Goal: Transaction & Acquisition: Purchase product/service

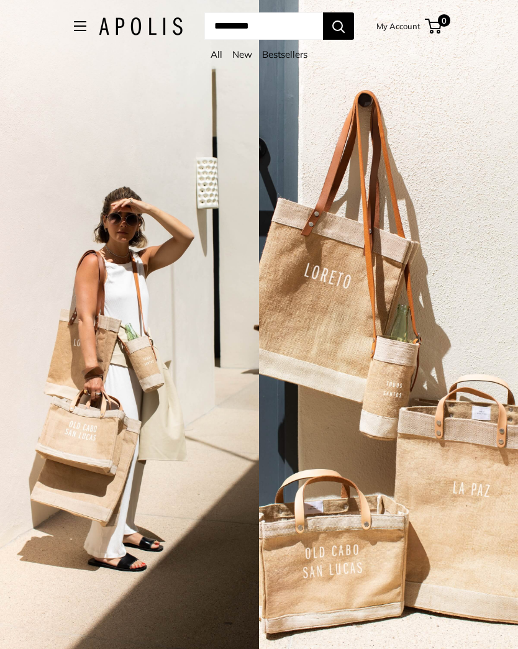
click at [74, 31] on button "Open menu" at bounding box center [80, 26] width 12 height 10
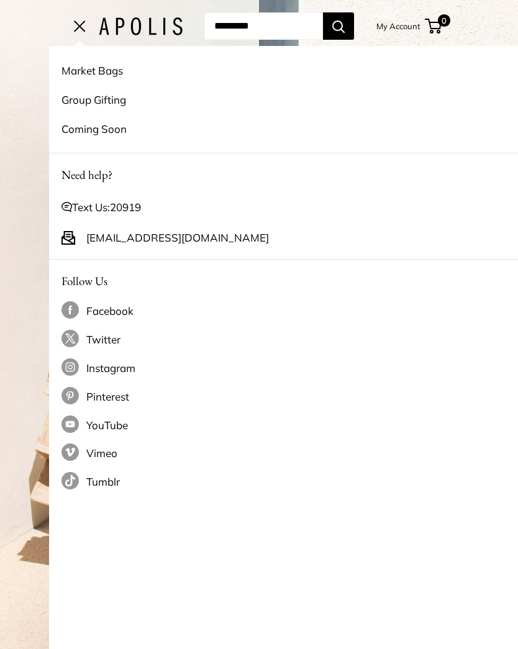
click at [106, 68] on link "Market Bags" at bounding box center [307, 70] width 493 height 29
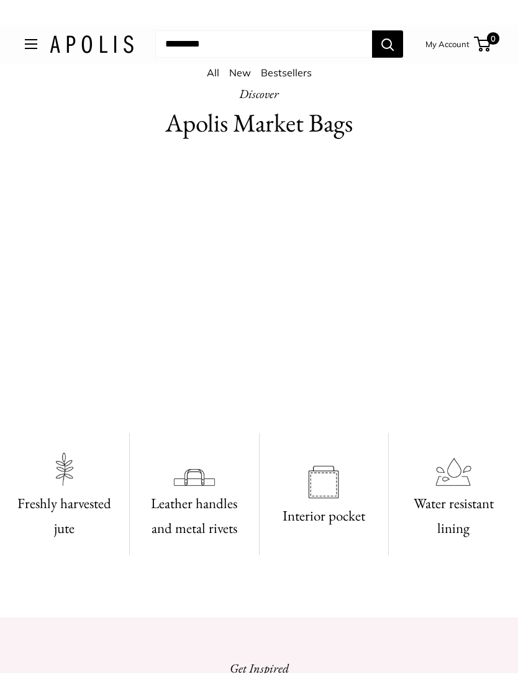
scroll to position [296, 0]
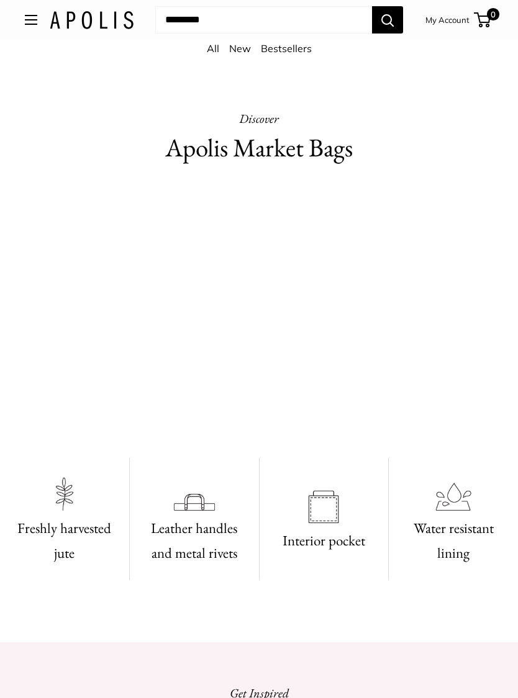
click at [341, 333] on video at bounding box center [259, 316] width 468 height 234
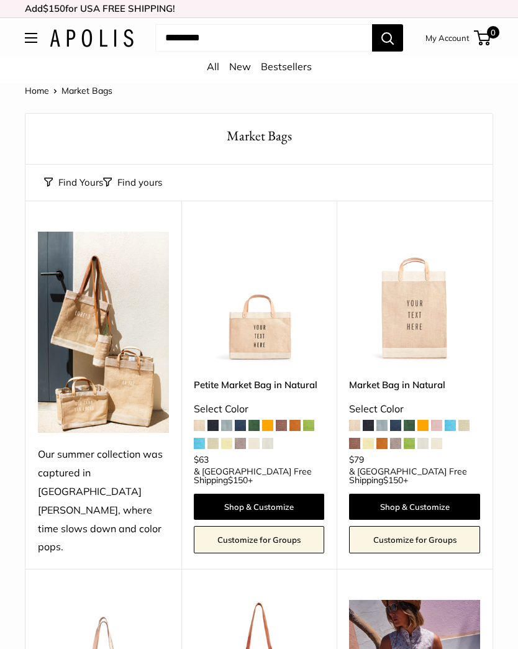
click at [431, 319] on img at bounding box center [414, 296] width 131 height 131
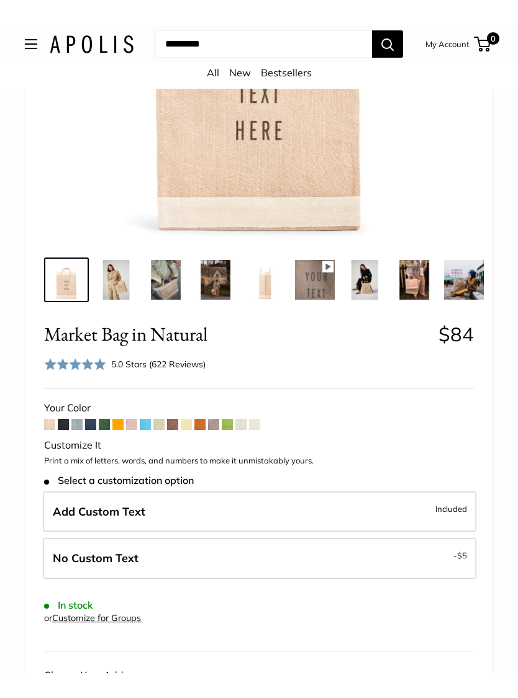
scroll to position [289, 0]
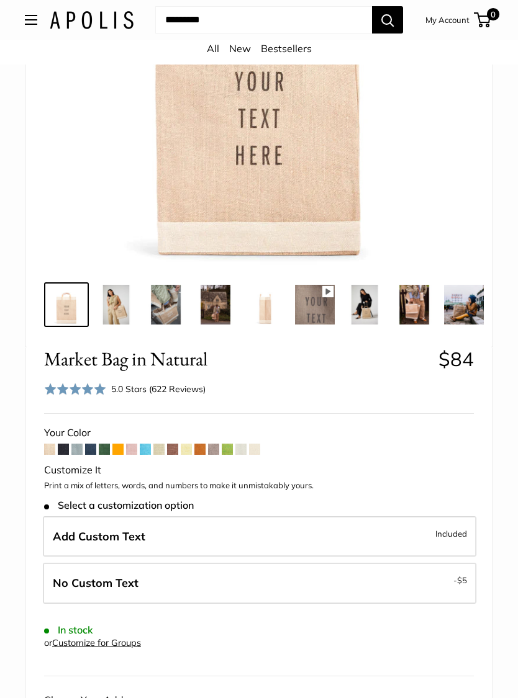
click at [48, 446] on span at bounding box center [49, 449] width 11 height 11
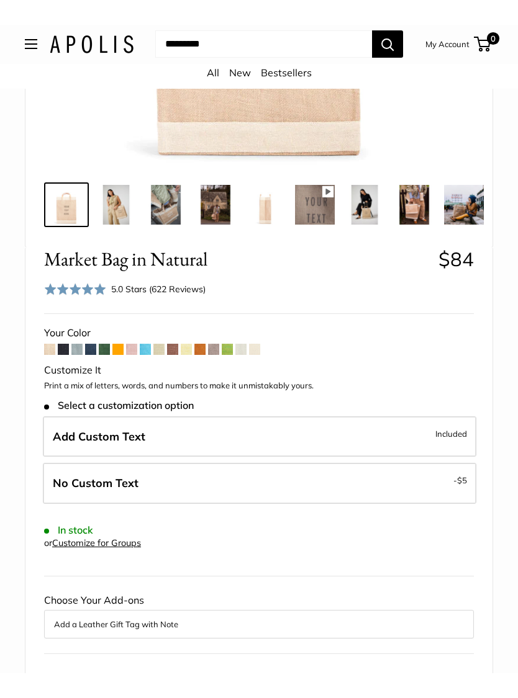
scroll to position [364, 0]
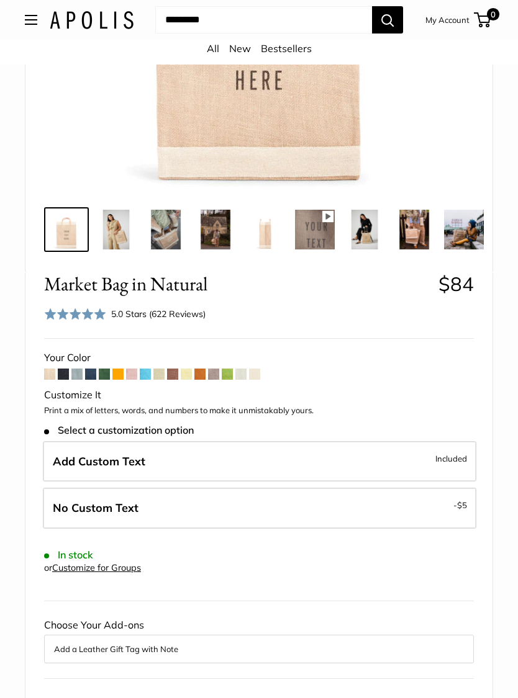
click at [86, 454] on span "Add Custom Text" at bounding box center [99, 461] width 92 height 14
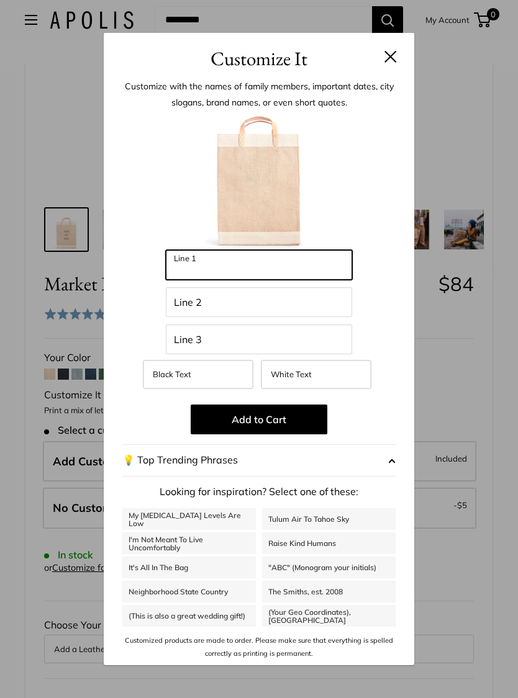
click at [231, 270] on input "Line 1" at bounding box center [259, 265] width 186 height 30
type input "**********"
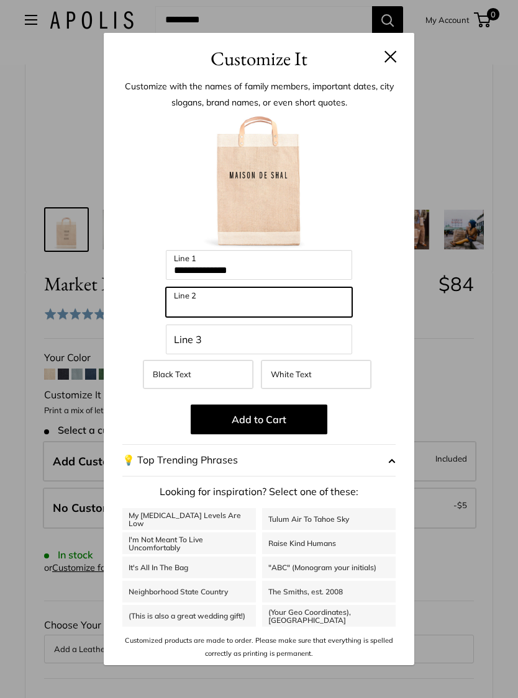
click at [264, 302] on input "Line 2" at bounding box center [259, 302] width 186 height 30
type input "******"
click at [320, 373] on label "White Text" at bounding box center [316, 374] width 110 height 29
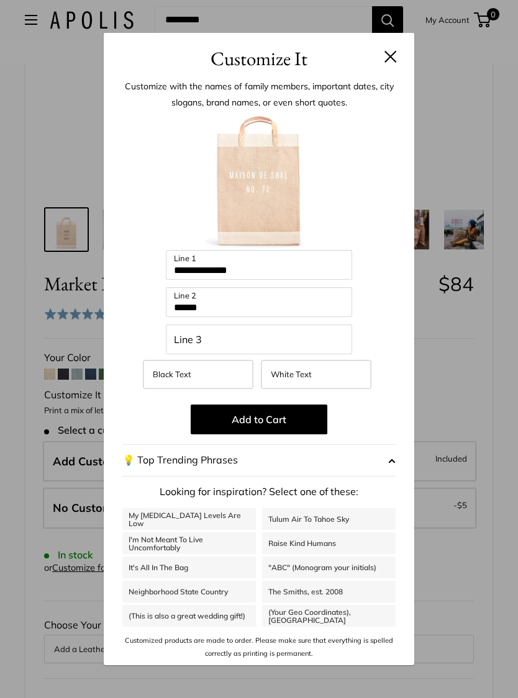
click at [224, 375] on label "Black Text" at bounding box center [198, 374] width 110 height 29
click at [331, 378] on label "White Text" at bounding box center [316, 374] width 110 height 29
click at [389, 457] on span "button" at bounding box center [391, 460] width 7 height 19
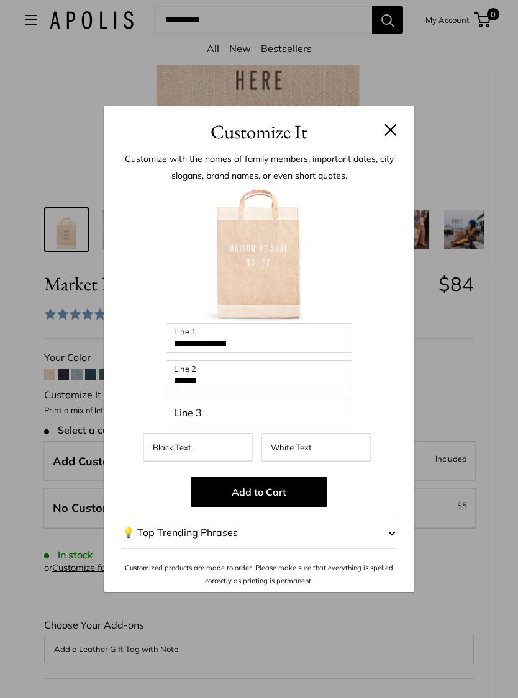
click at [282, 482] on button "Add to Cart" at bounding box center [259, 492] width 137 height 30
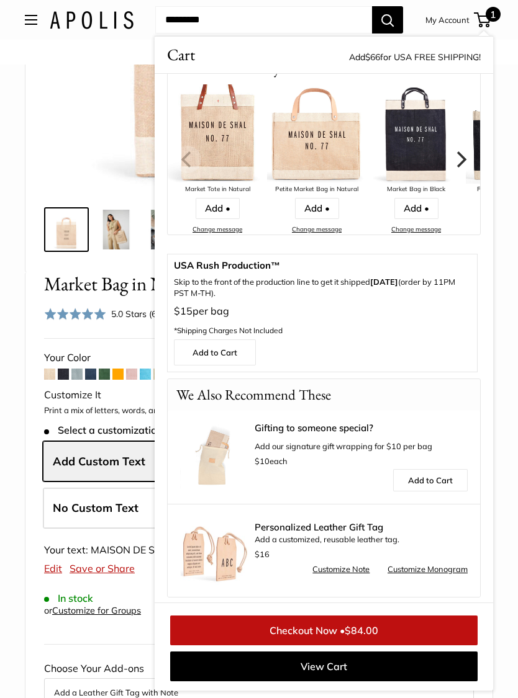
scroll to position [150, 0]
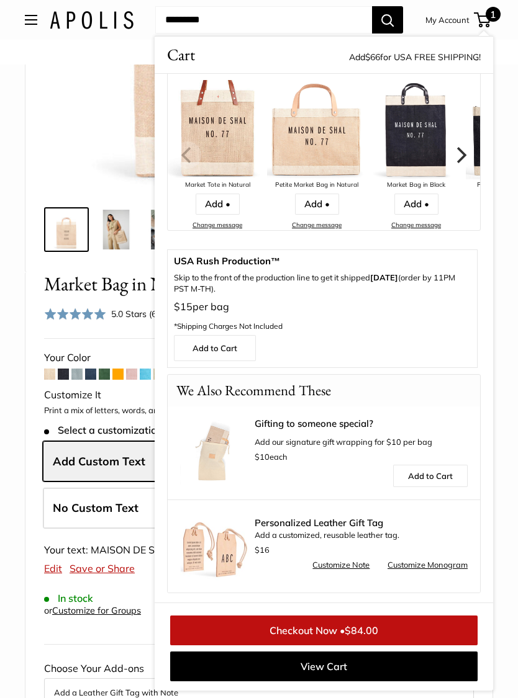
click at [438, 476] on link "Add to Cart" at bounding box center [430, 476] width 74 height 22
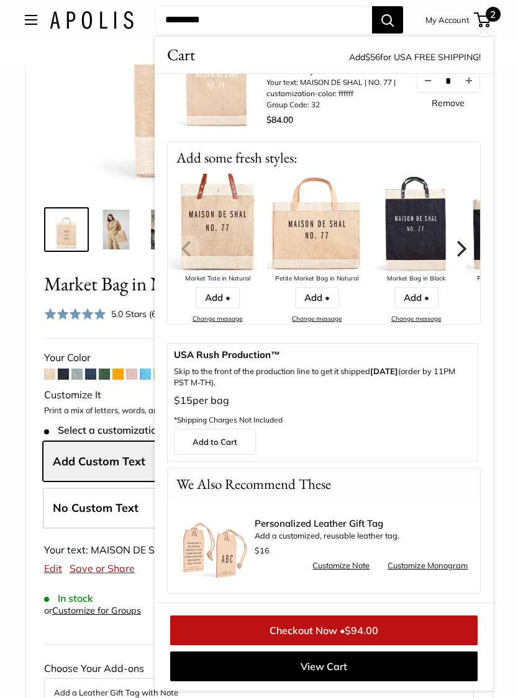
scroll to position [182, 0]
click at [382, 648] on link "View Cart" at bounding box center [323, 667] width 307 height 30
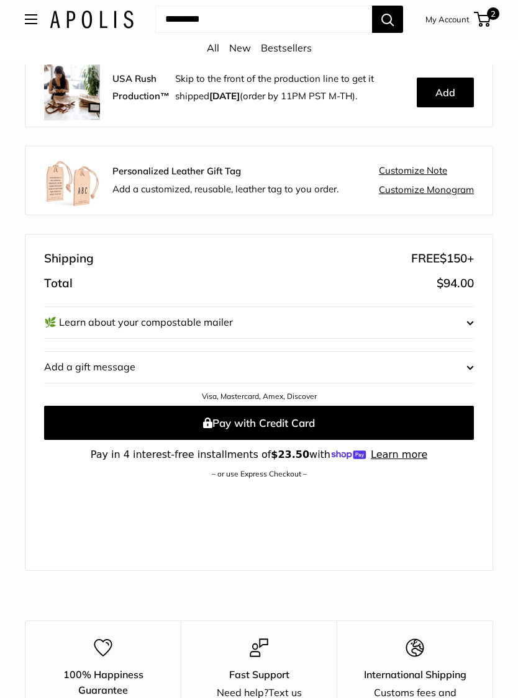
scroll to position [438, 0]
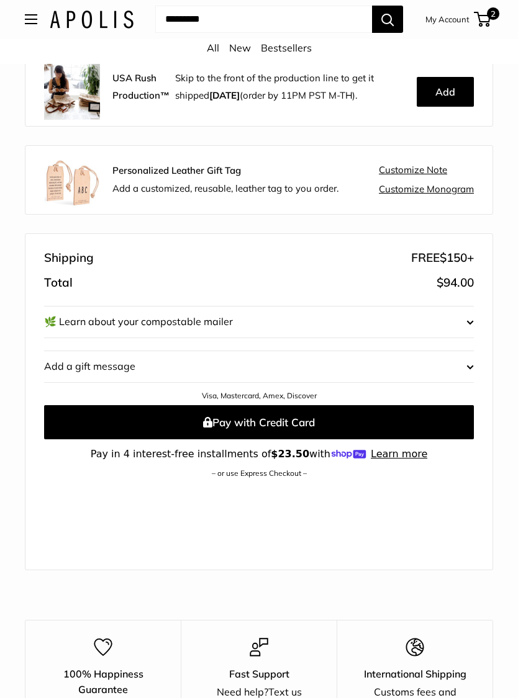
click at [472, 363] on span "Edit" at bounding box center [456, 367] width 34 height 19
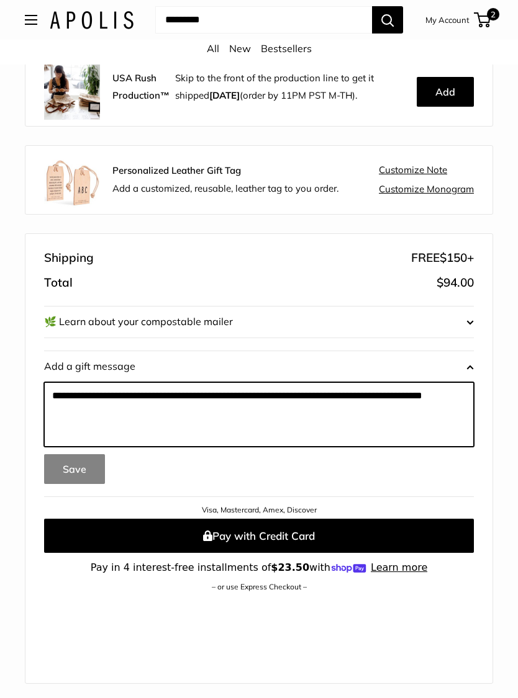
click at [67, 395] on textarea at bounding box center [258, 414] width 429 height 65
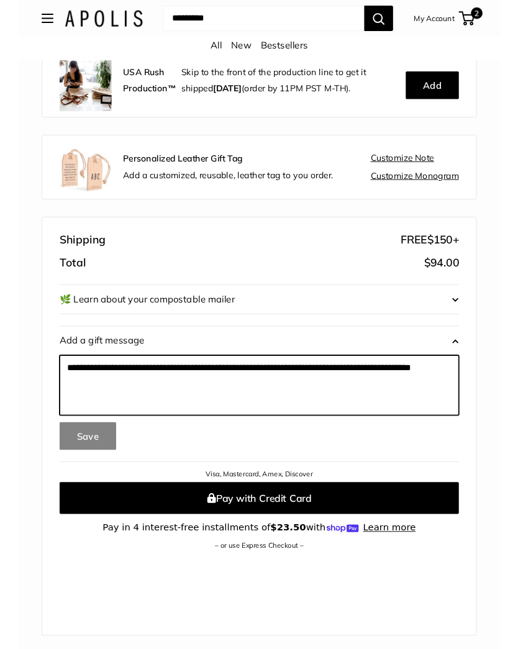
scroll to position [438, 0]
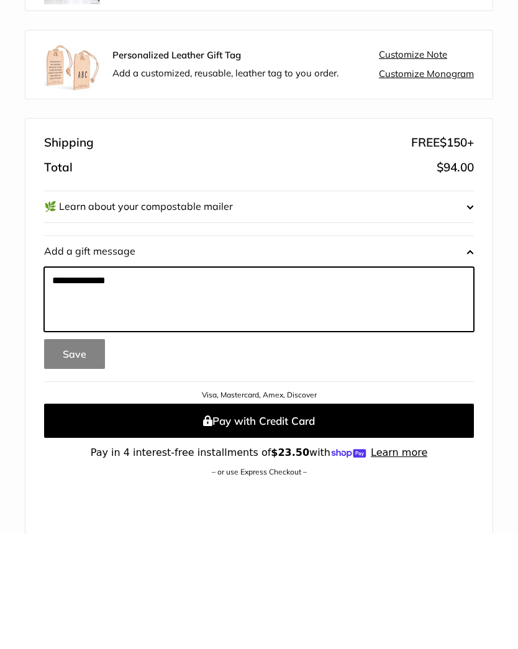
type textarea "**********"
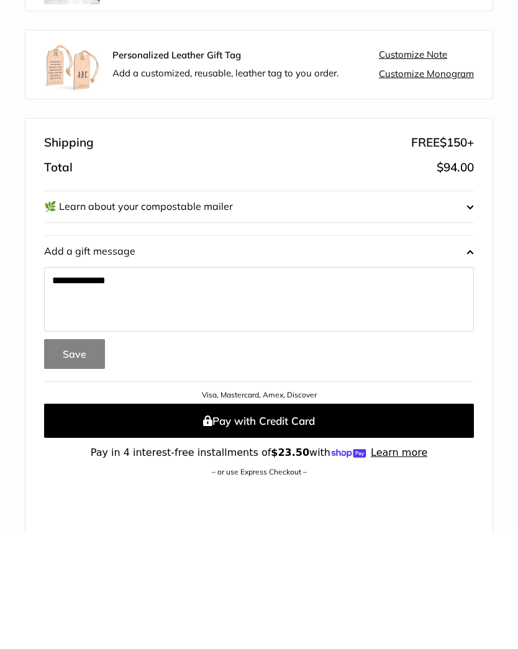
click at [73, 455] on button "Save" at bounding box center [74, 470] width 61 height 30
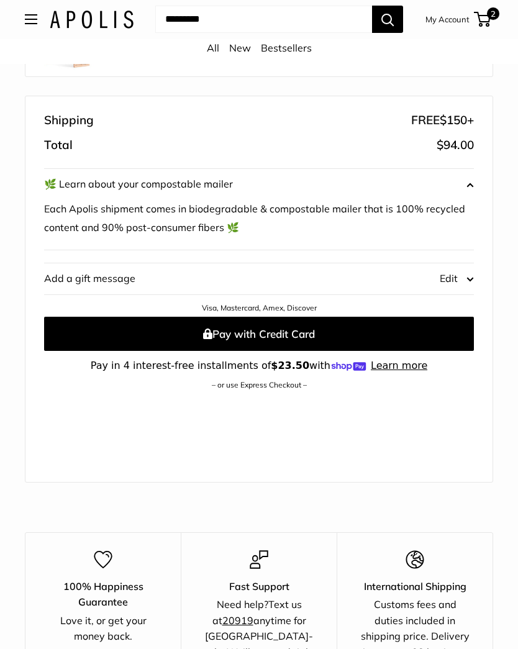
scroll to position [528, 0]
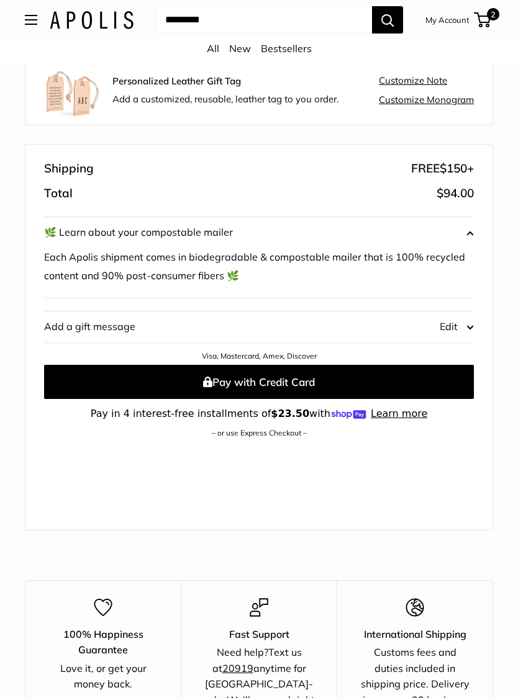
click at [330, 376] on button "Pay with Credit Card" at bounding box center [258, 382] width 429 height 34
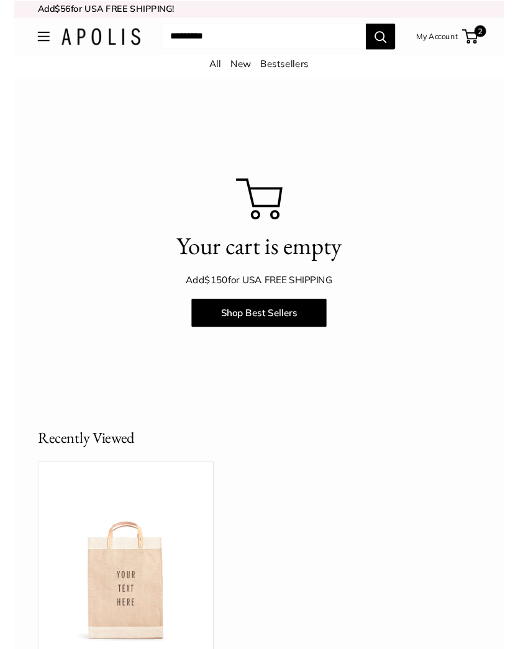
scroll to position [38, 0]
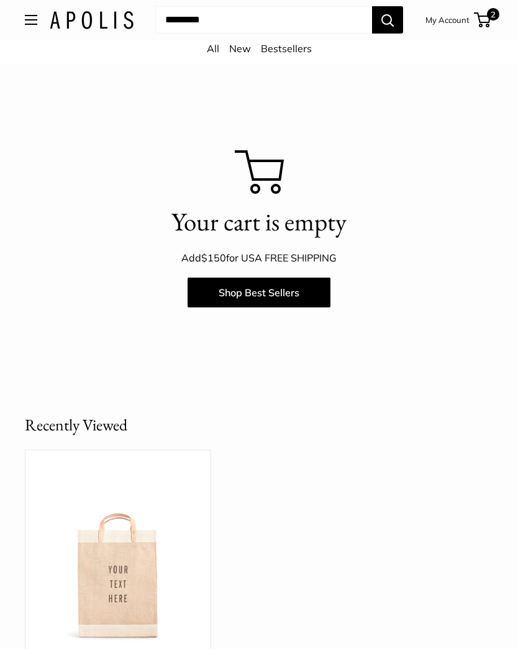
click at [485, 18] on span "2" at bounding box center [482, 19] width 17 height 15
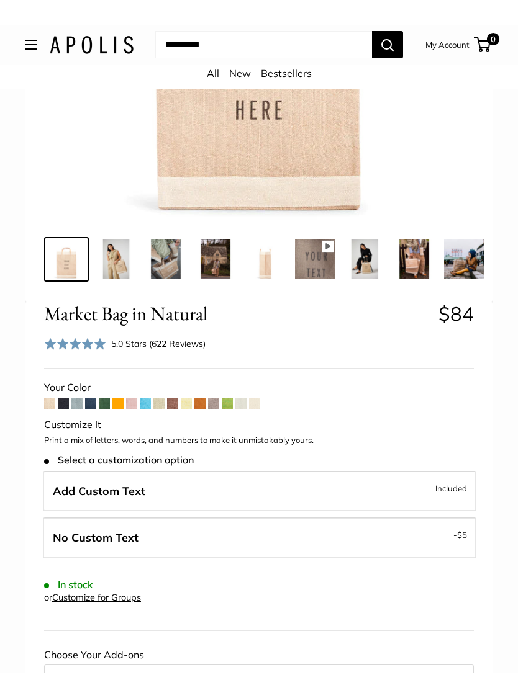
scroll to position [309, 0]
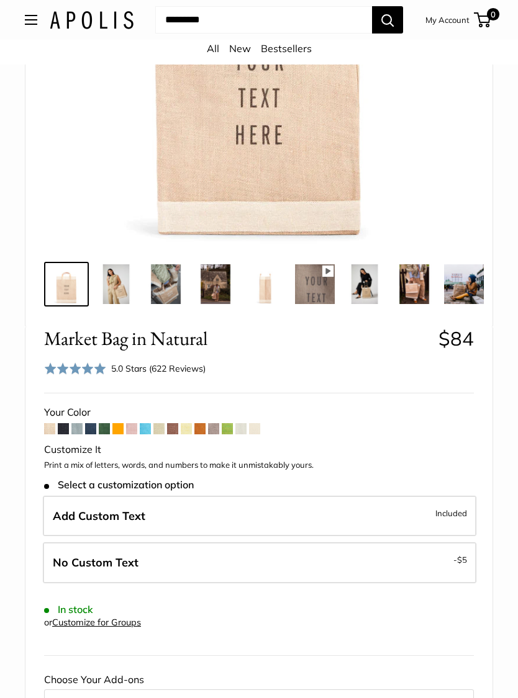
click at [28, 22] on button "Open menu" at bounding box center [31, 20] width 12 height 10
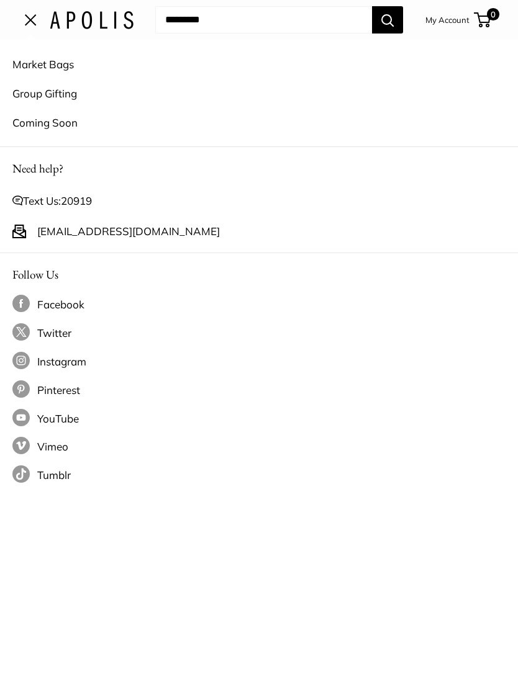
click at [28, 64] on link "Market Bags" at bounding box center [258, 64] width 493 height 29
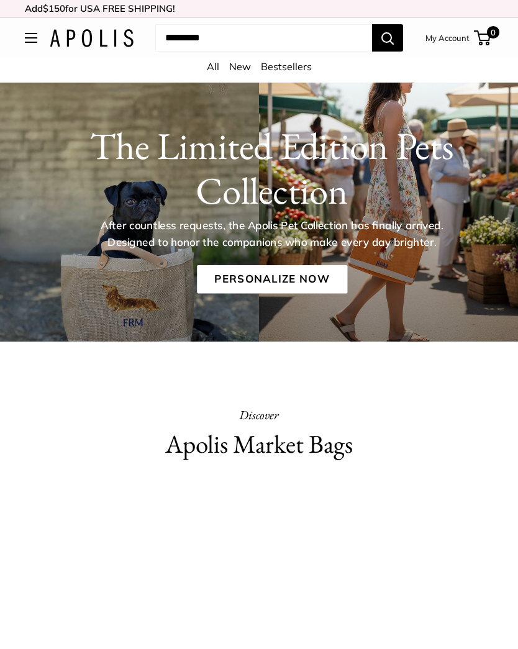
click at [299, 278] on link "Personalize Now" at bounding box center [272, 278] width 150 height 29
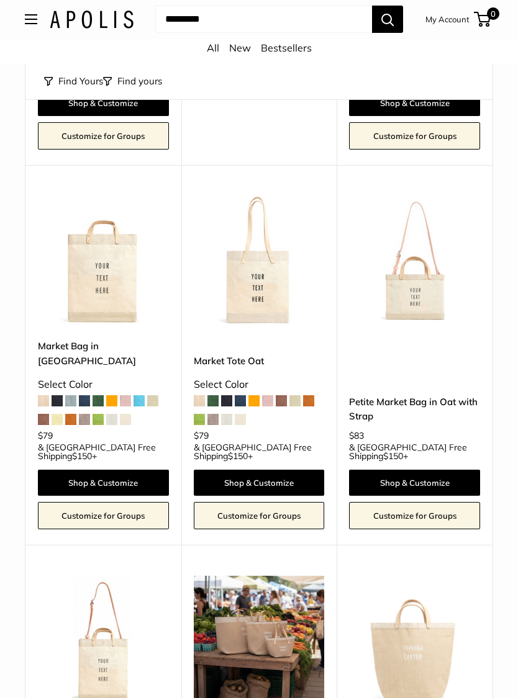
scroll to position [2829, 0]
click at [406, 576] on img at bounding box center [414, 641] width 131 height 131
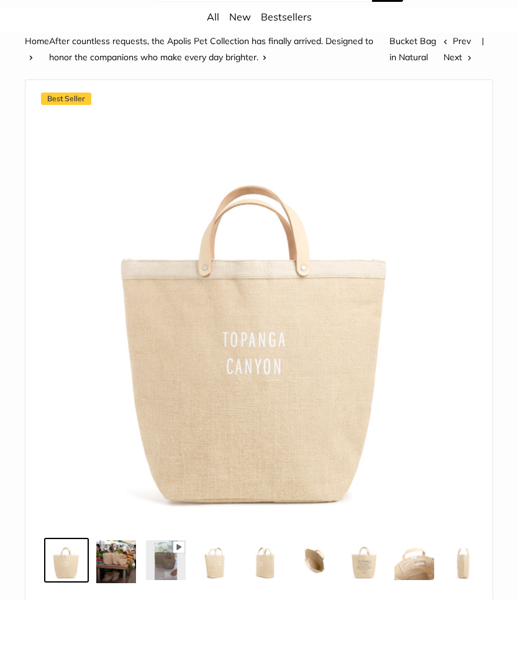
scroll to position [50, 0]
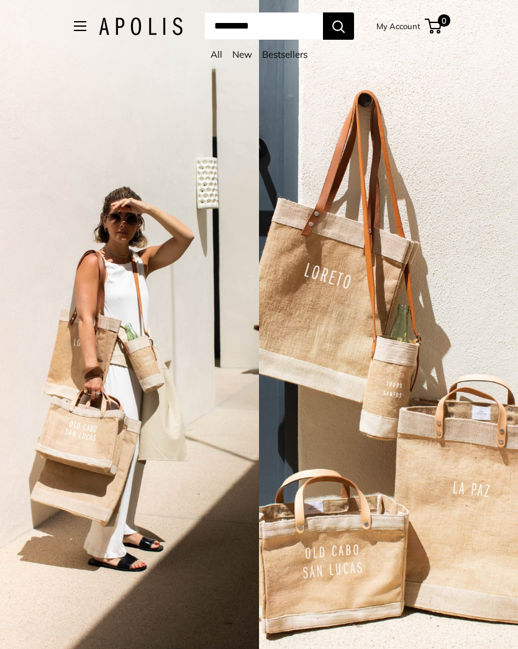
click at [74, 29] on button "Open menu" at bounding box center [80, 26] width 12 height 10
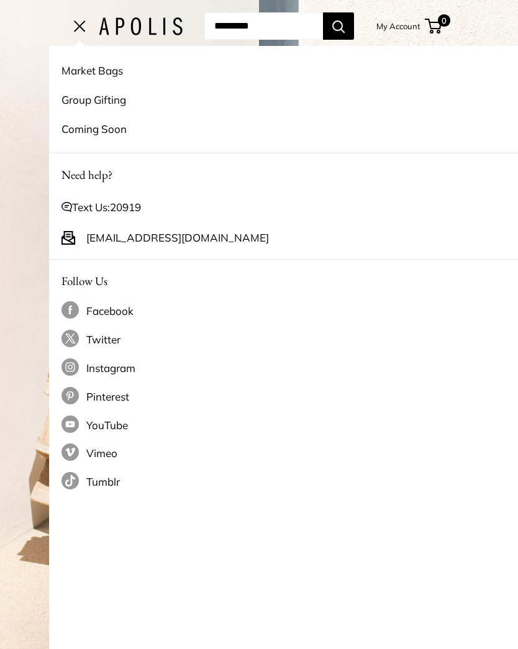
click at [64, 74] on link "Market Bags" at bounding box center [307, 70] width 493 height 29
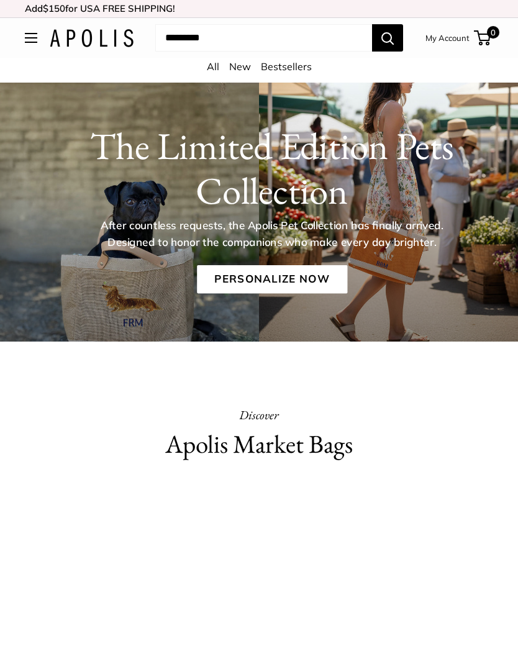
click at [157, 553] on video at bounding box center [259, 612] width 468 height 234
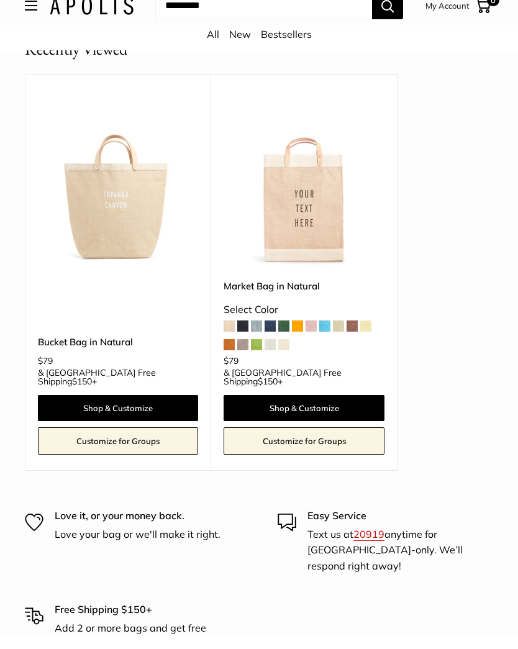
scroll to position [5868, 0]
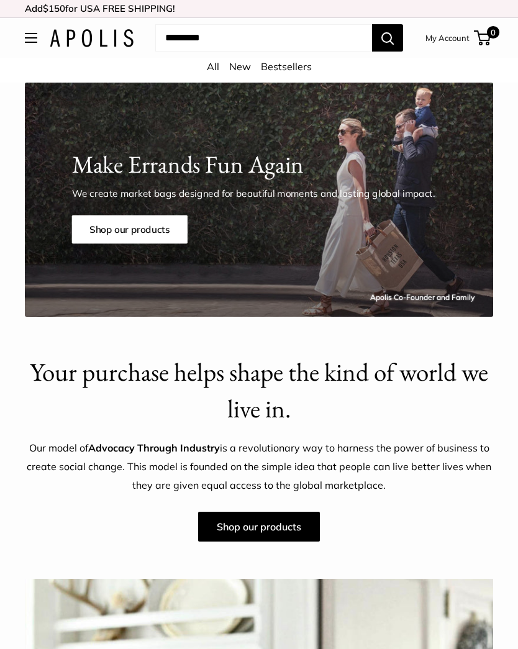
click at [34, 41] on button "Open menu" at bounding box center [31, 38] width 12 height 10
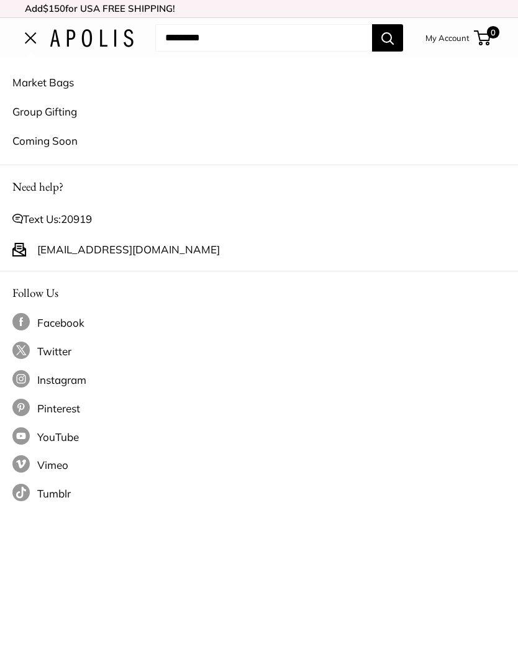
click at [62, 83] on link "Market Bags" at bounding box center [258, 82] width 493 height 29
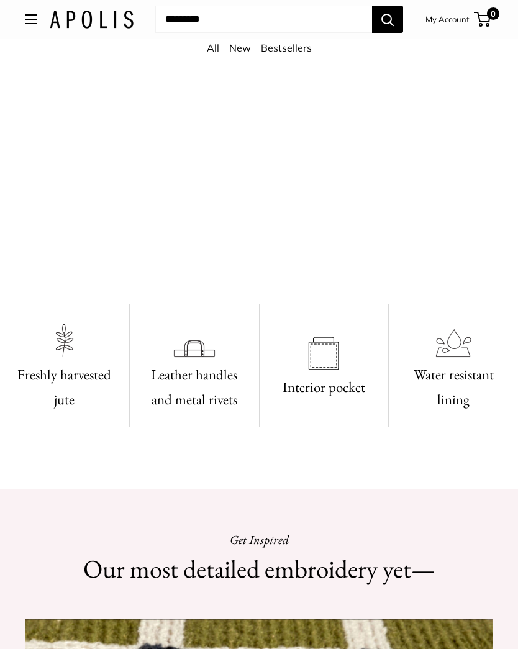
scroll to position [450, 0]
click at [392, 264] on video at bounding box center [259, 162] width 468 height 234
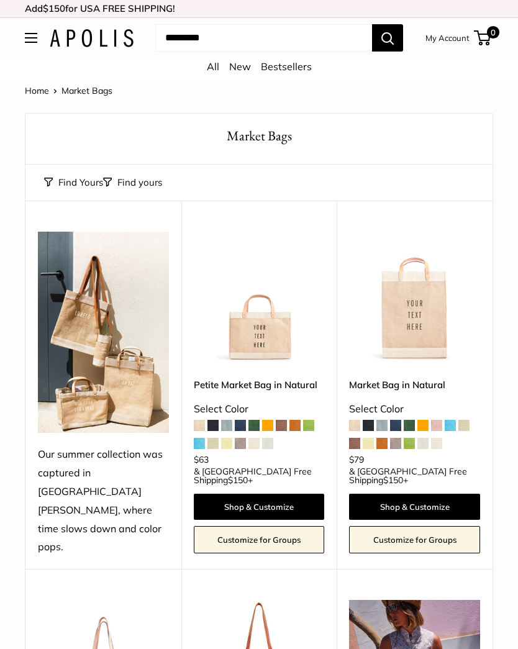
click at [424, 323] on img at bounding box center [414, 296] width 131 height 131
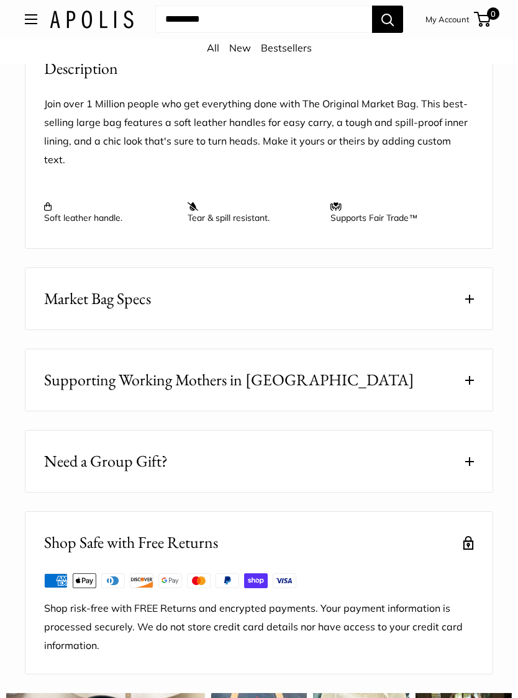
scroll to position [1417, 0]
click at [462, 367] on button "Supporting Working Mothers in [GEOGRAPHIC_DATA]" at bounding box center [258, 379] width 467 height 61
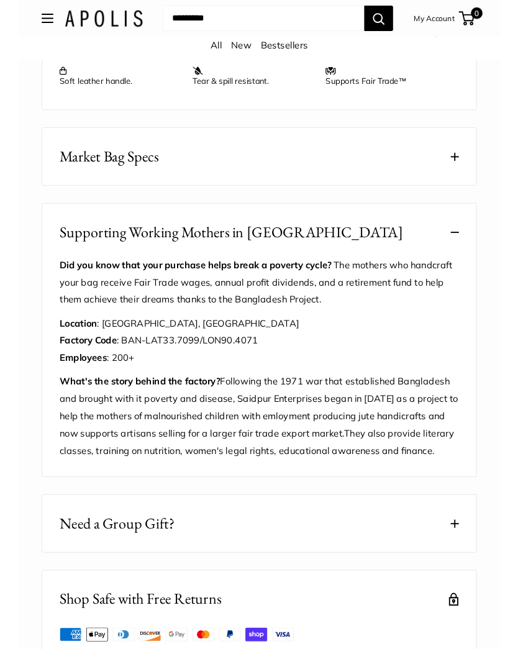
scroll to position [1596, 0]
